Goal: Browse casually: Explore the website without a specific task or goal

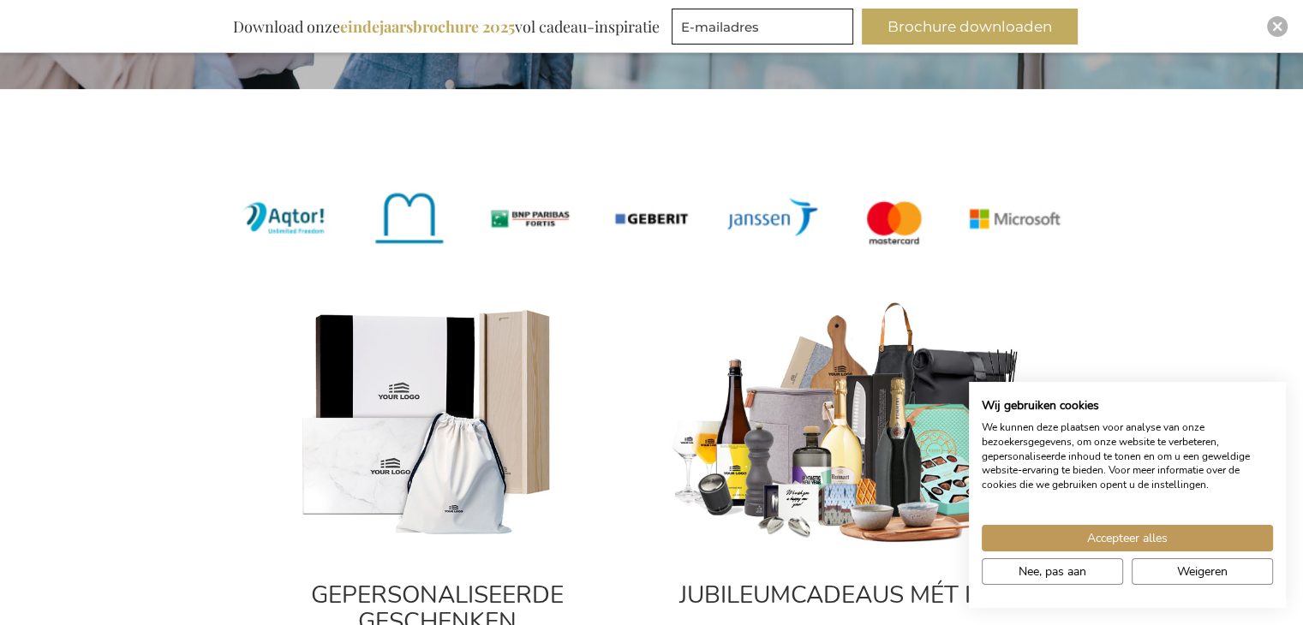
scroll to position [771, 0]
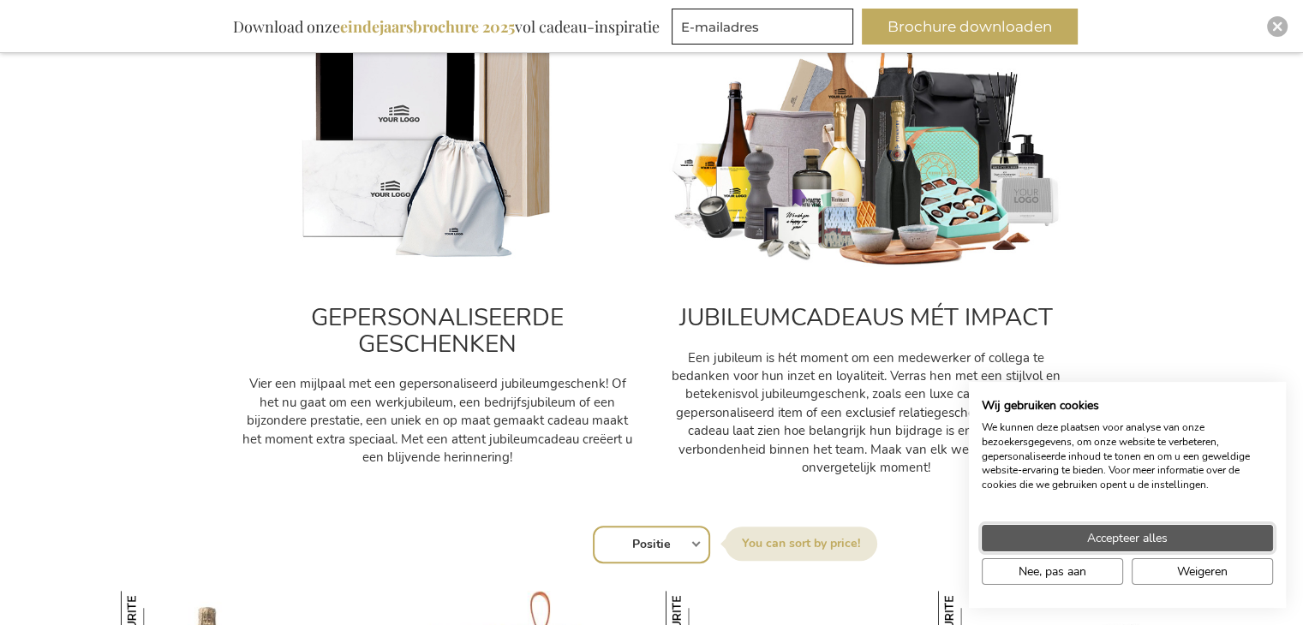
click at [1144, 532] on span "Accepteer alles" at bounding box center [1127, 538] width 81 height 18
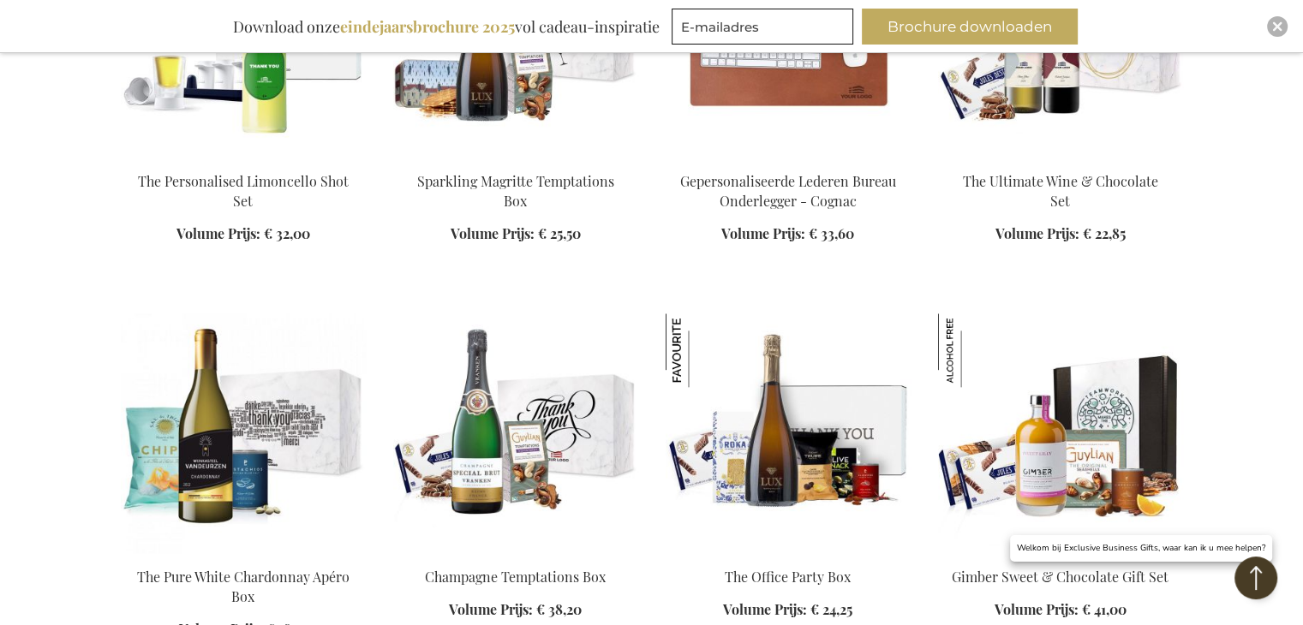
scroll to position [1884, 0]
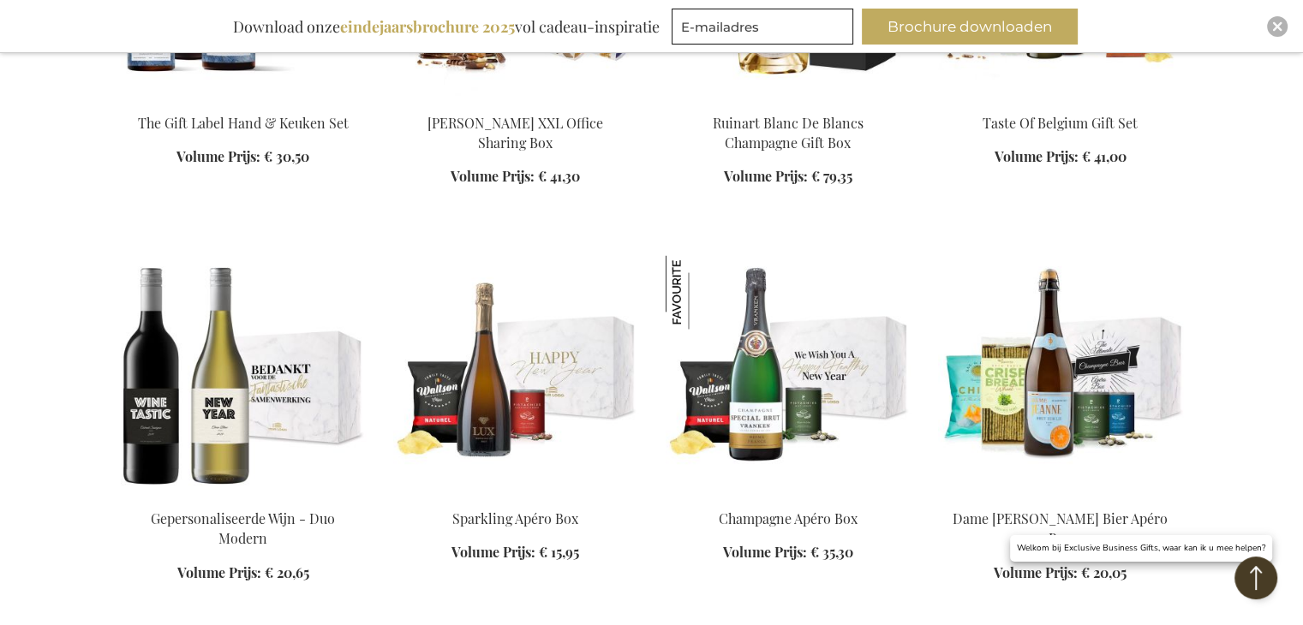
scroll to position [2741, 0]
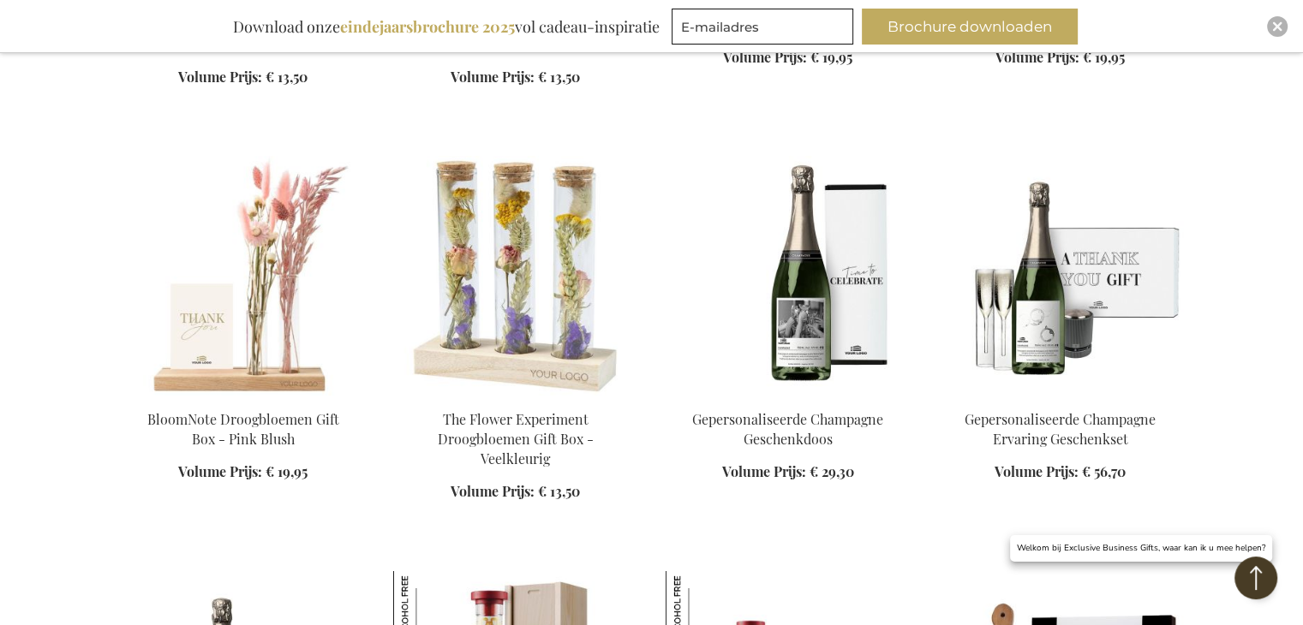
scroll to position [6253, 0]
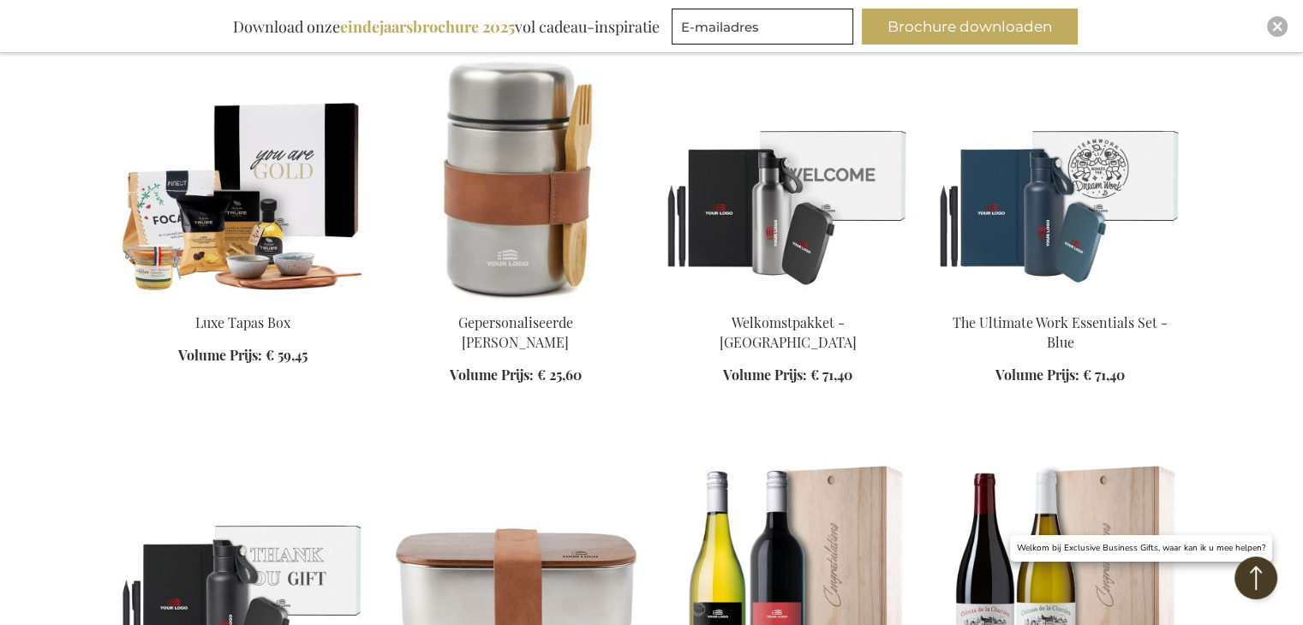
scroll to position [7023, 0]
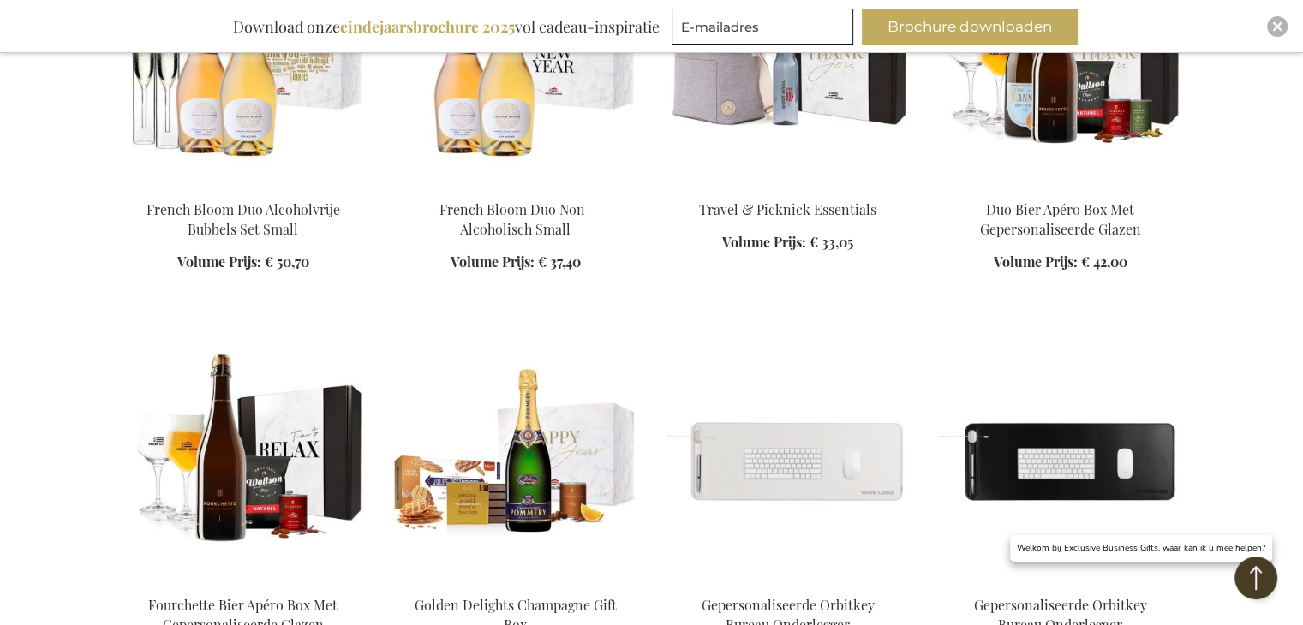
scroll to position [9250, 0]
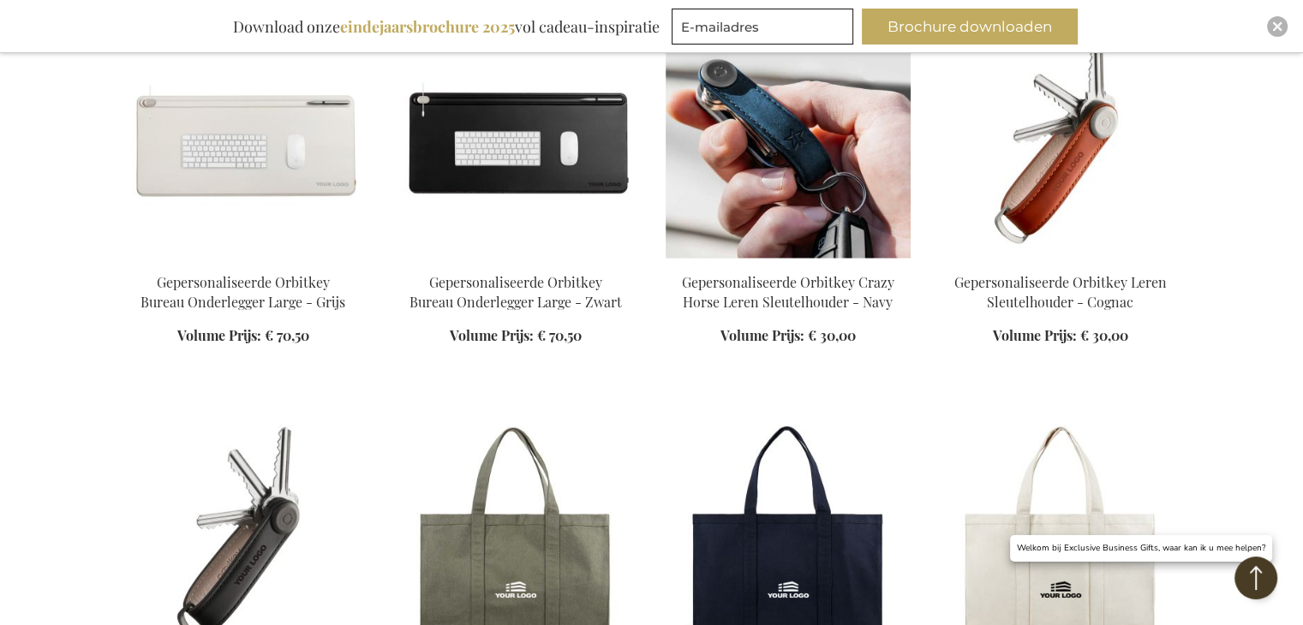
scroll to position [9764, 0]
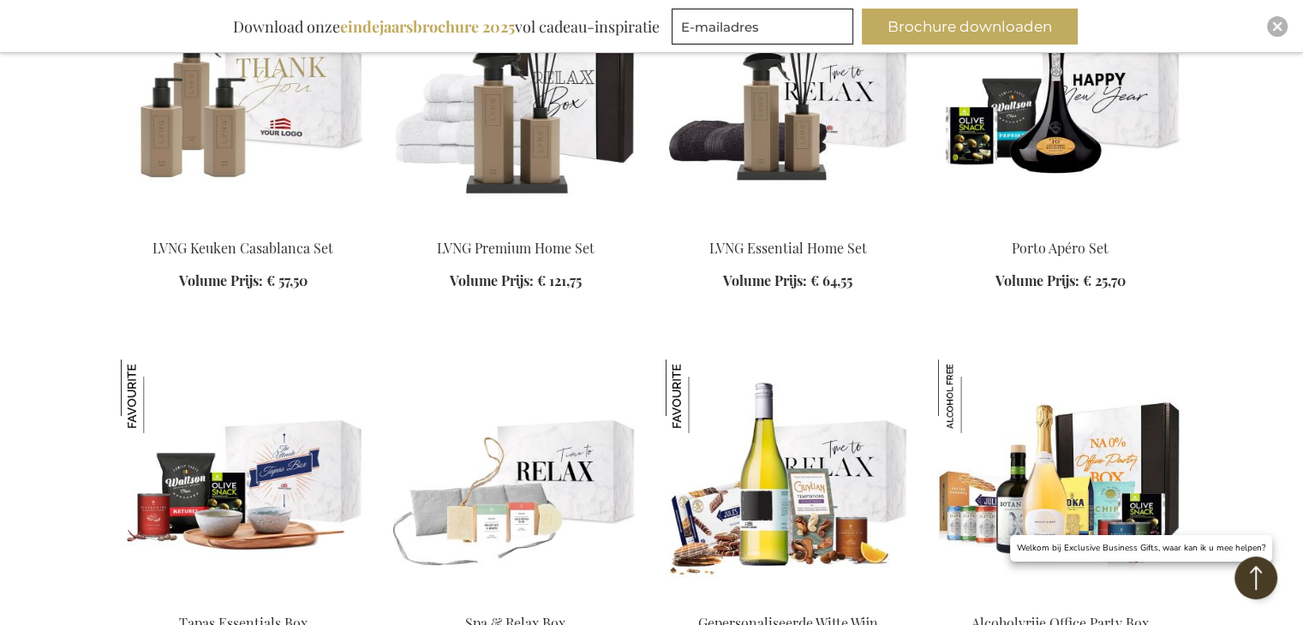
scroll to position [11820, 0]
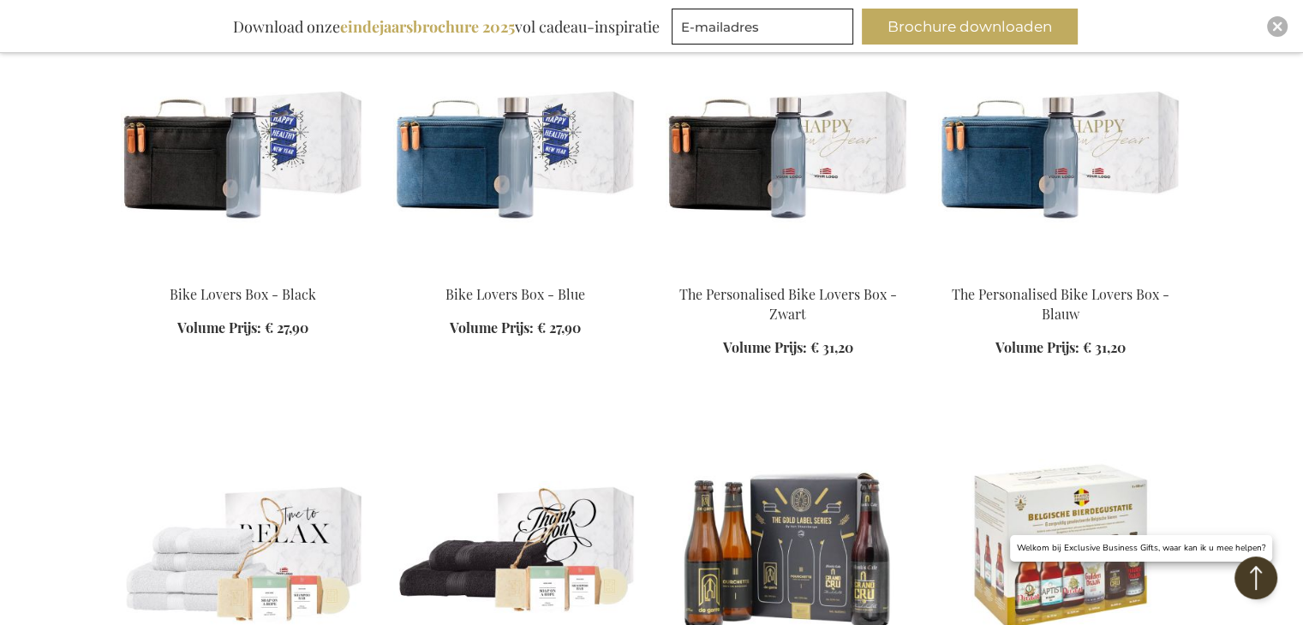
scroll to position [13019, 0]
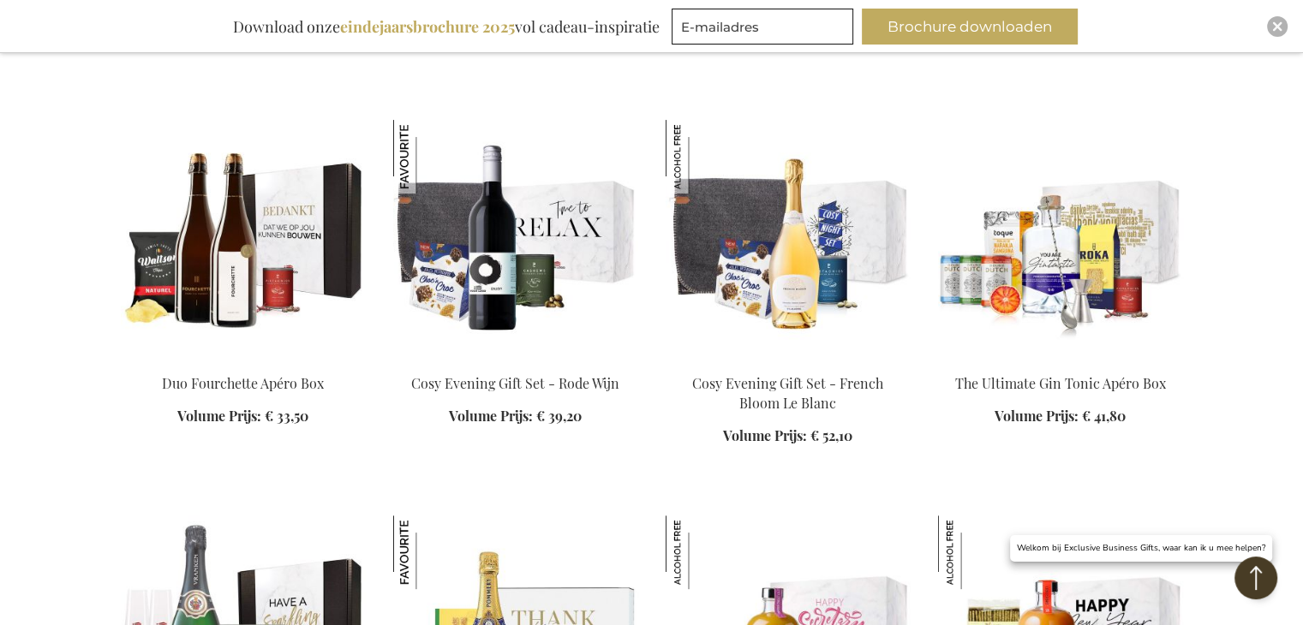
scroll to position [13961, 0]
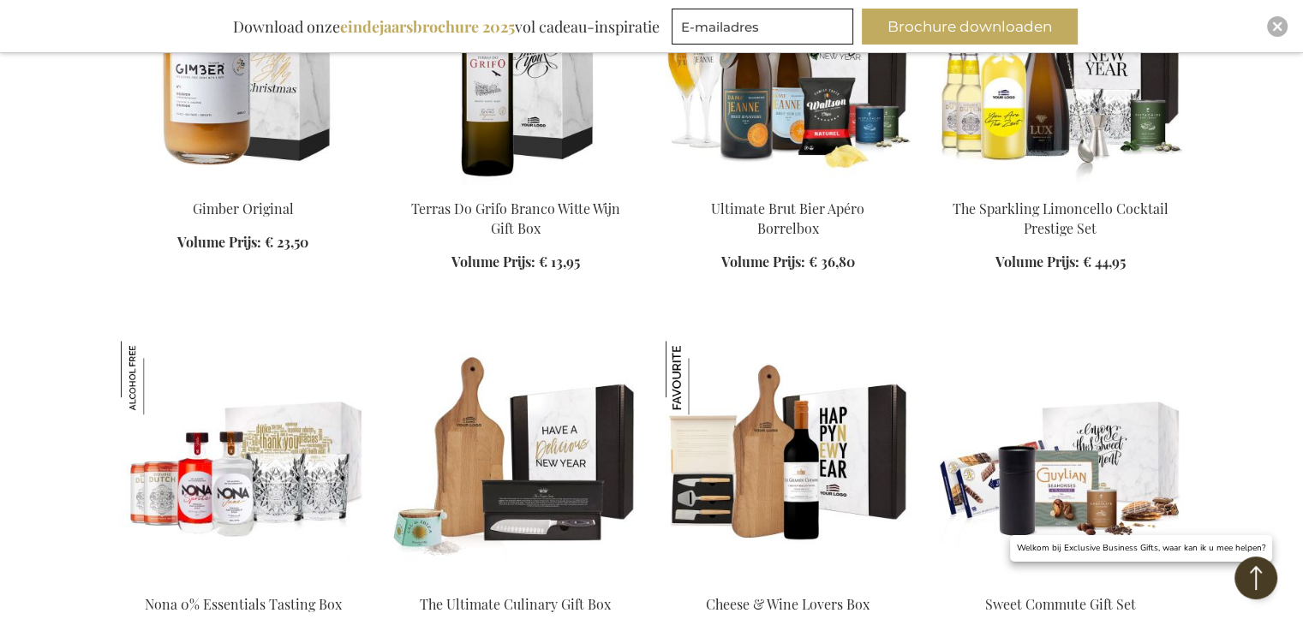
scroll to position [15075, 0]
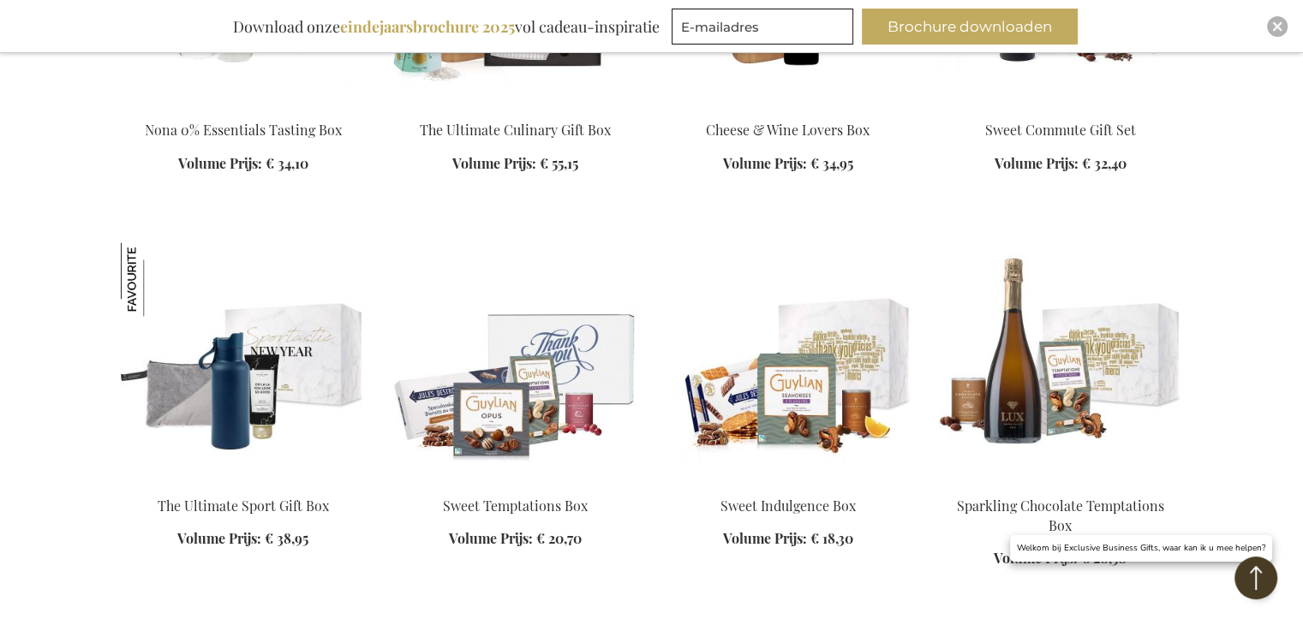
scroll to position [15588, 0]
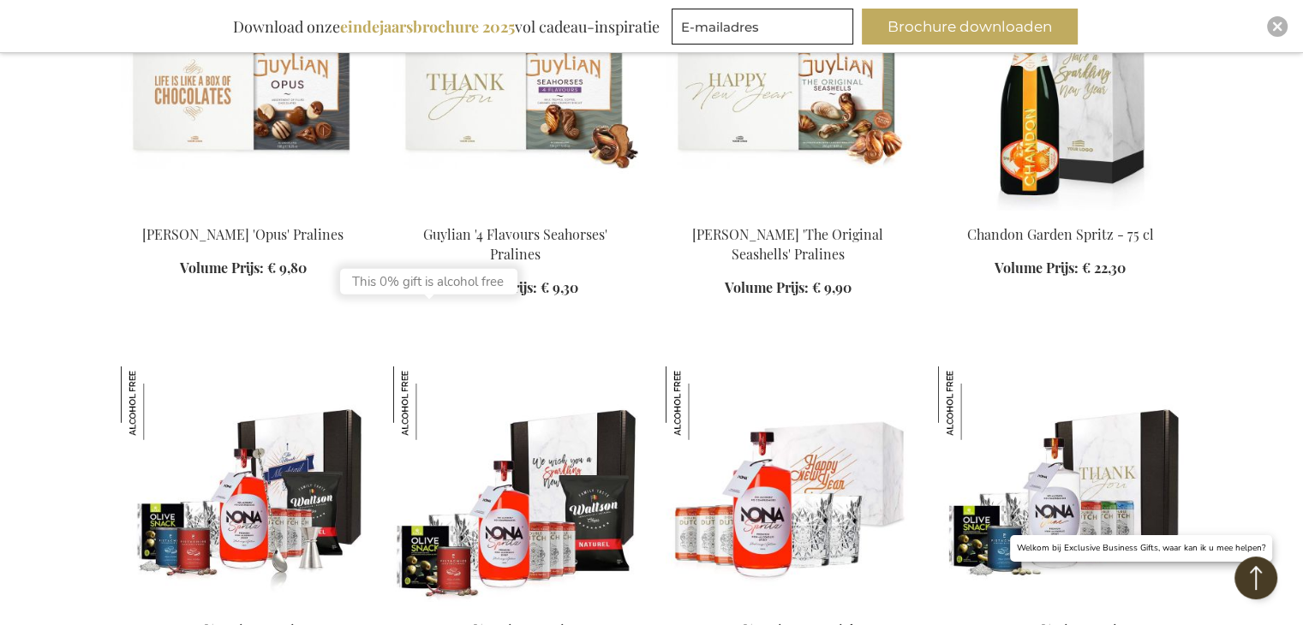
scroll to position [17644, 0]
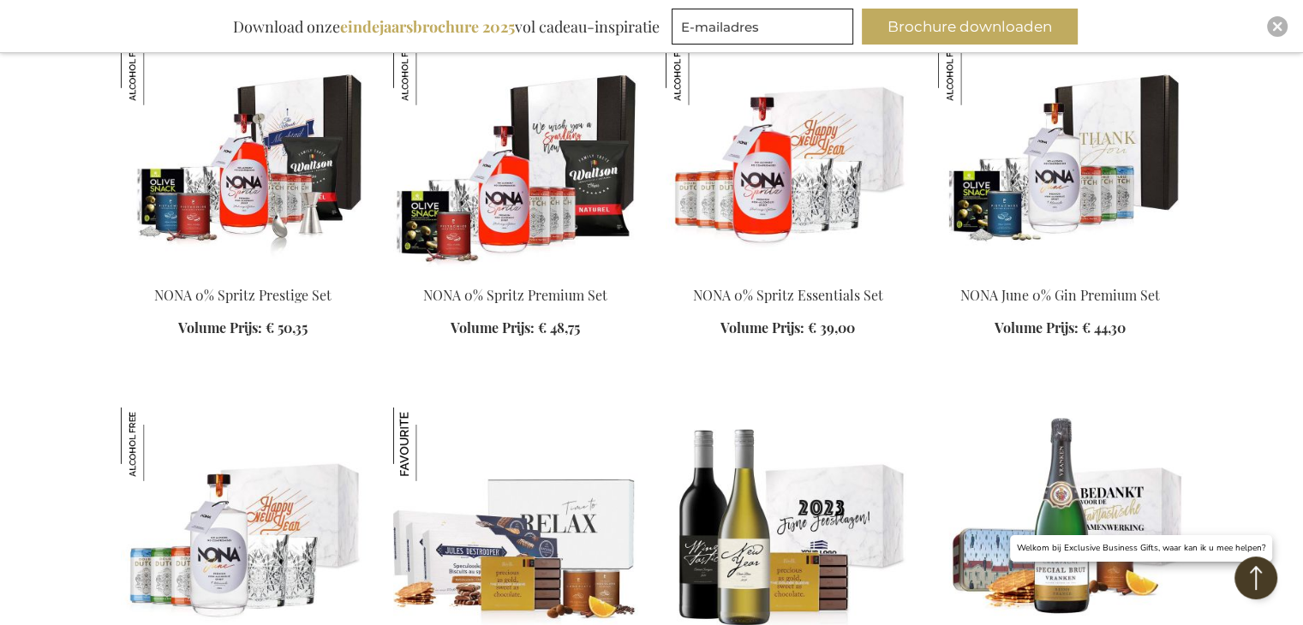
scroll to position [17987, 0]
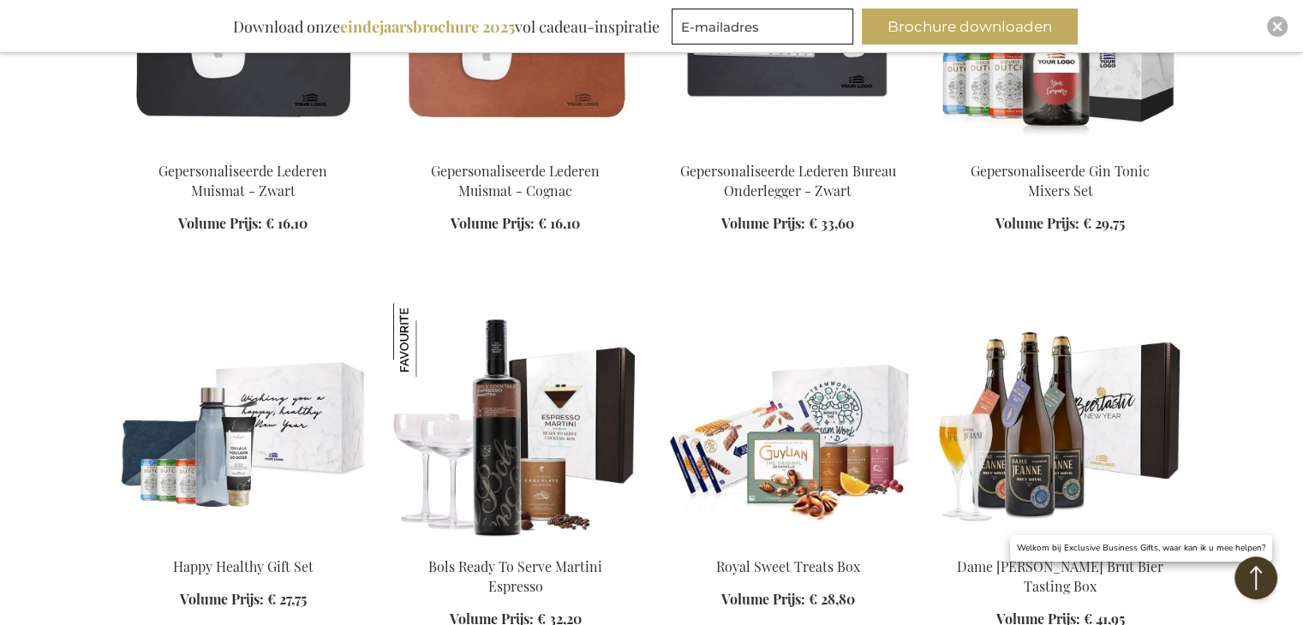
scroll to position [20385, 0]
